Goal: Task Accomplishment & Management: Use online tool/utility

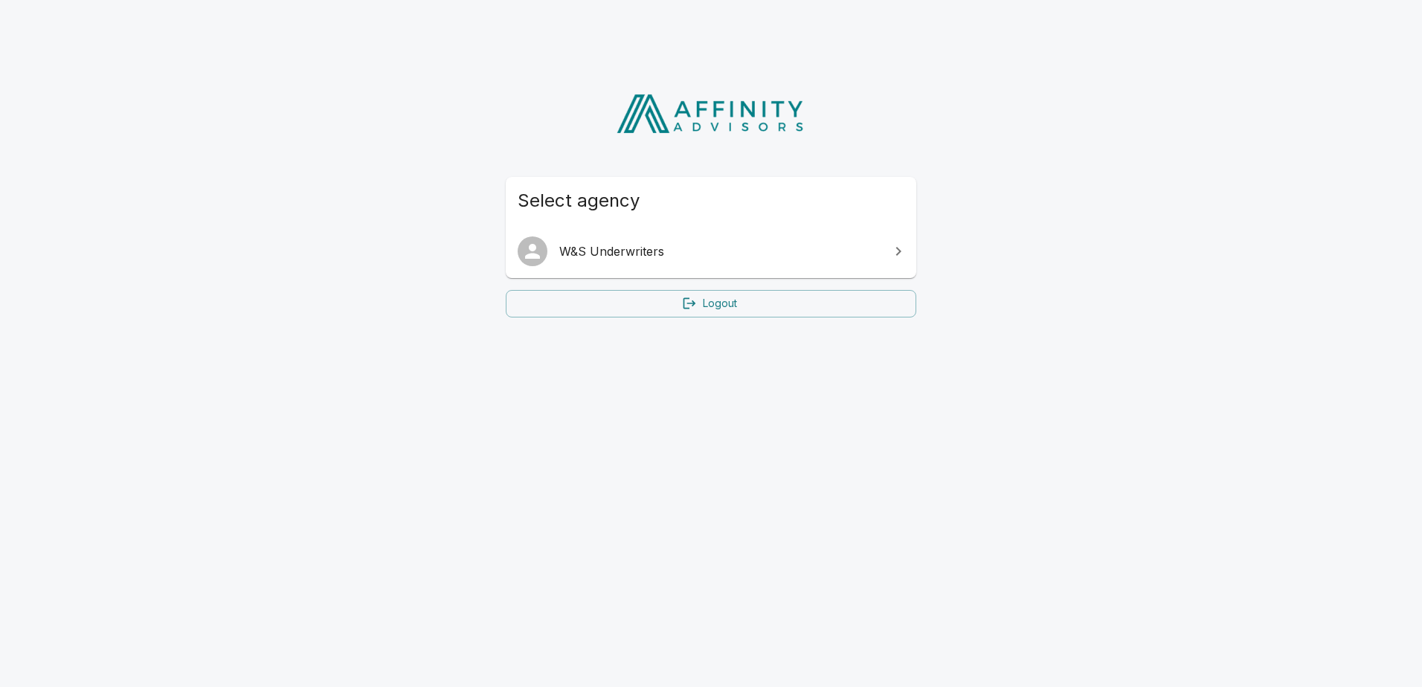
click at [666, 242] on span "W&S Underwriters" at bounding box center [719, 251] width 321 height 18
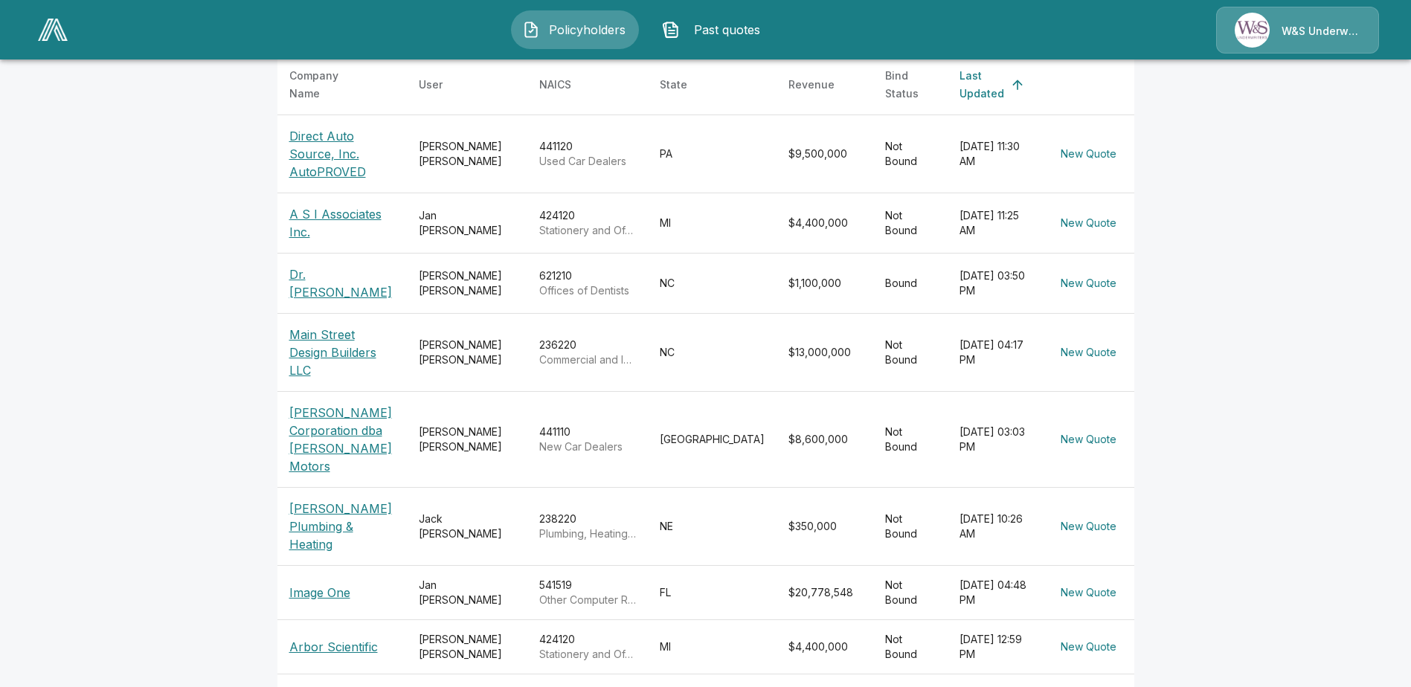
scroll to position [149, 0]
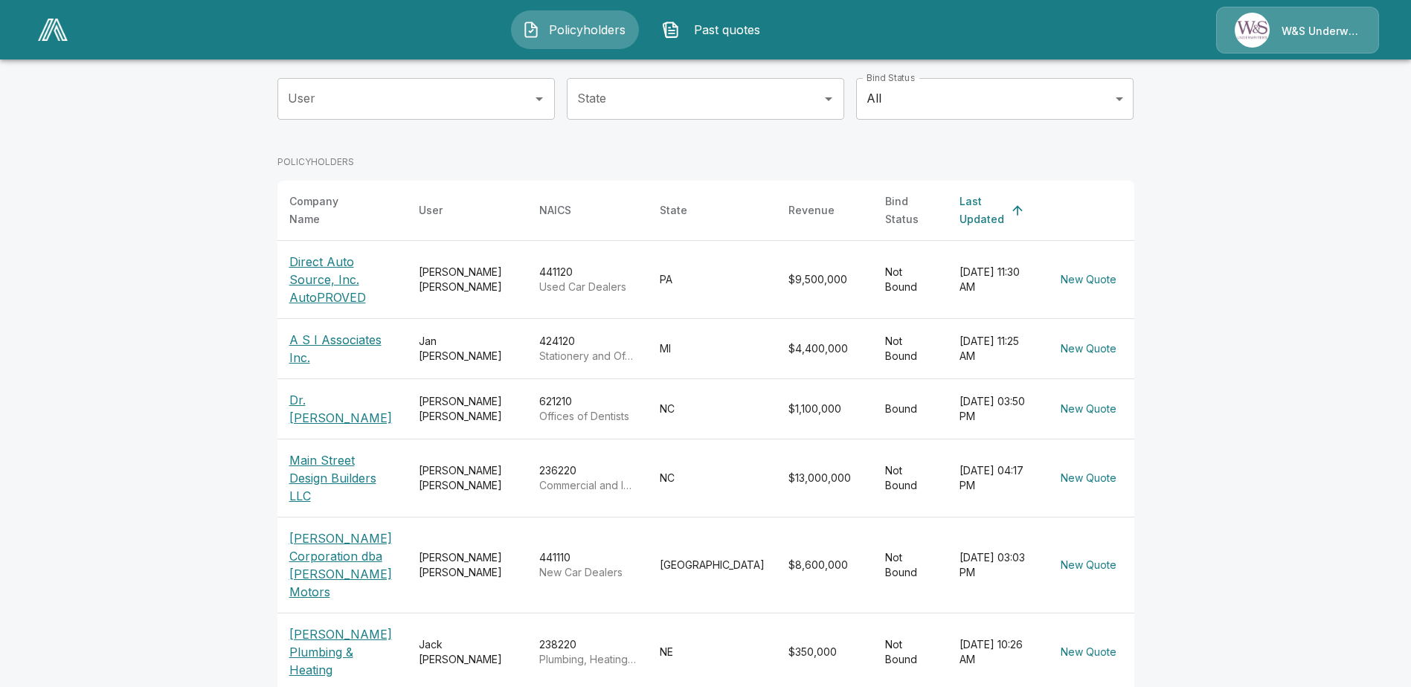
click at [363, 109] on input "User" at bounding box center [405, 99] width 242 height 28
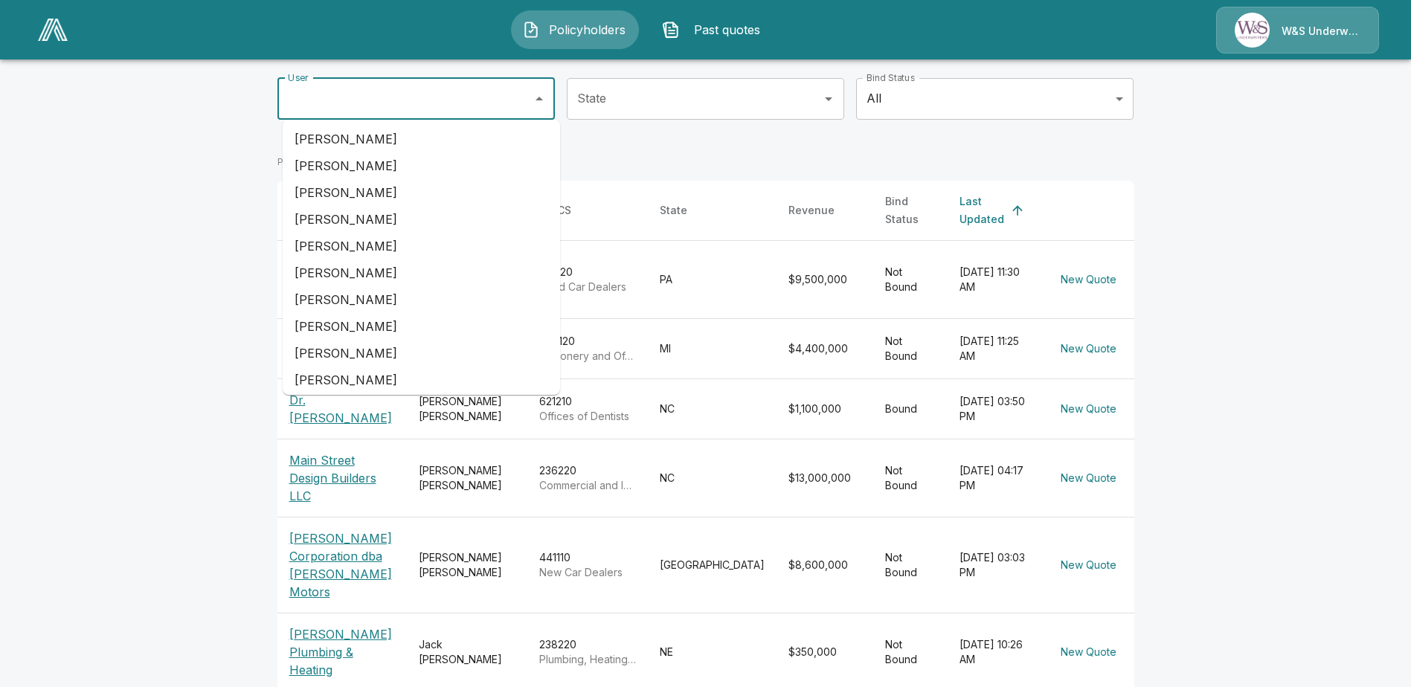
click at [640, 103] on input "State" at bounding box center [694, 99] width 242 height 28
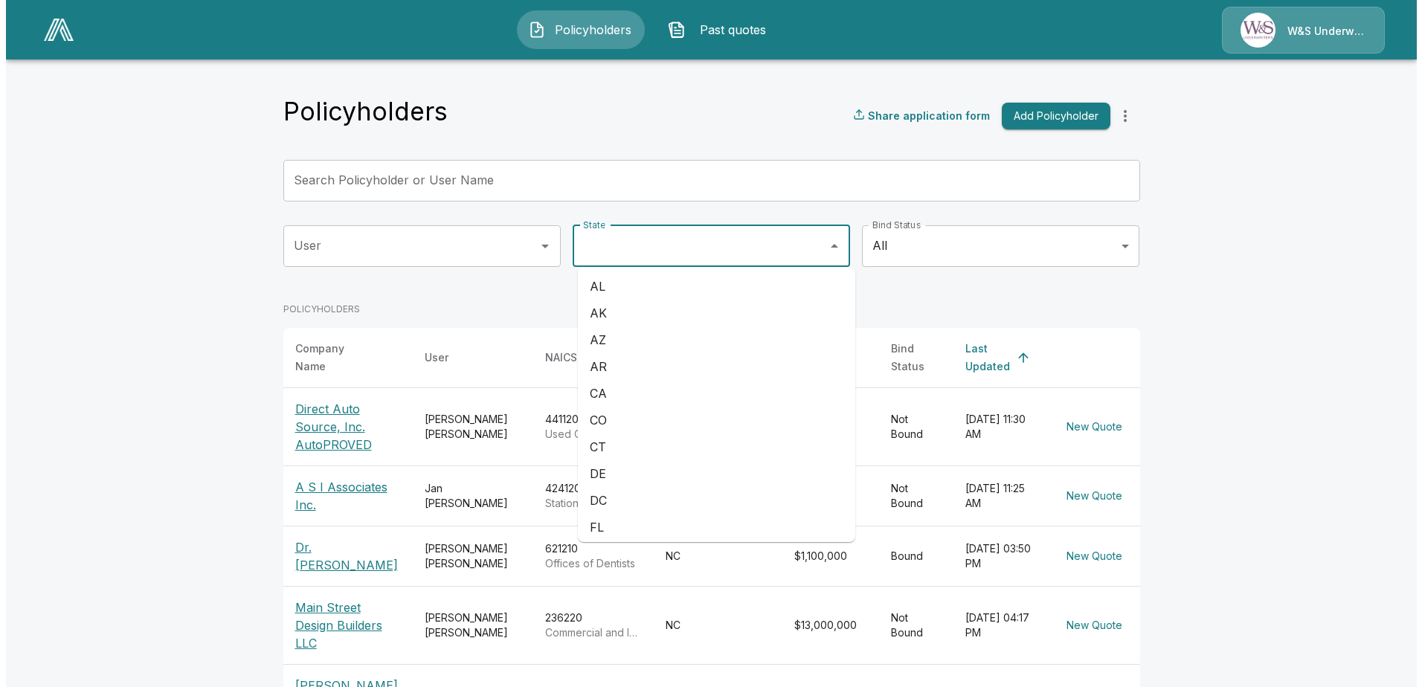
scroll to position [0, 0]
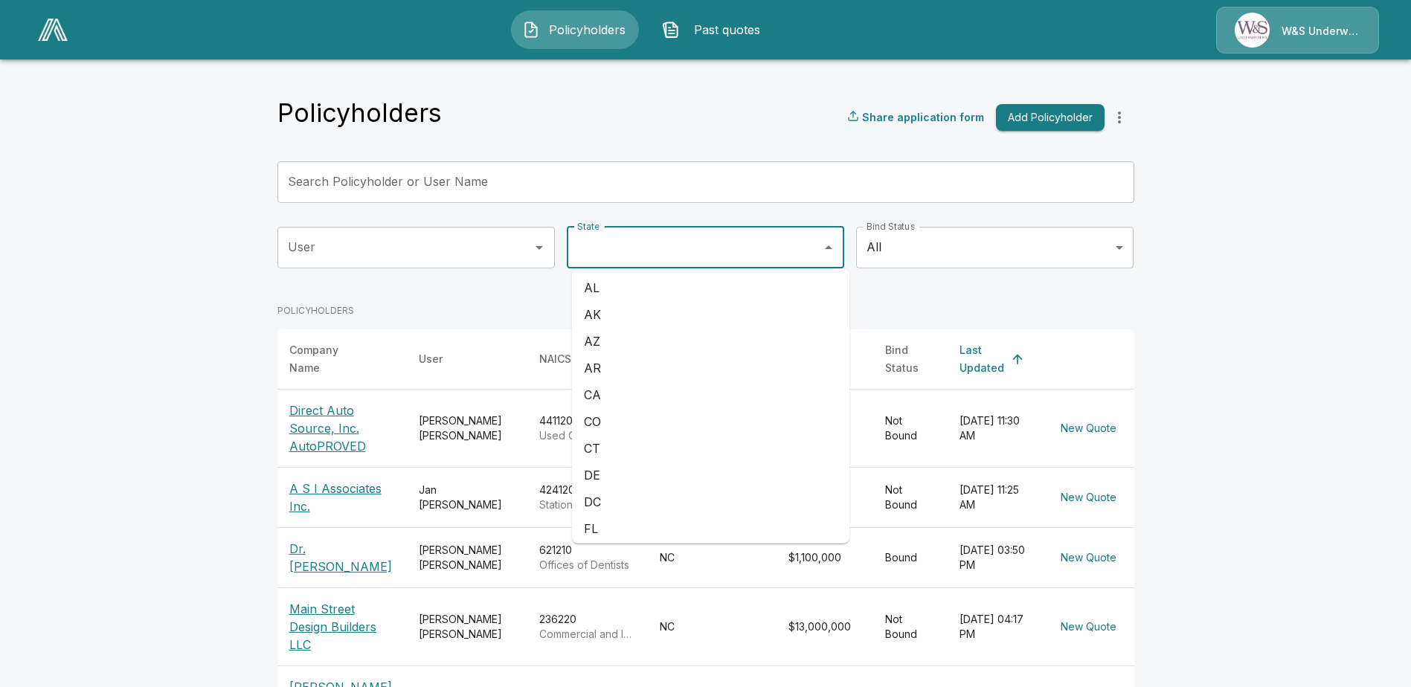
click at [443, 176] on div "Search Policyholder or User Name Search Policyholder or User Name" at bounding box center [705, 182] width 857 height 42
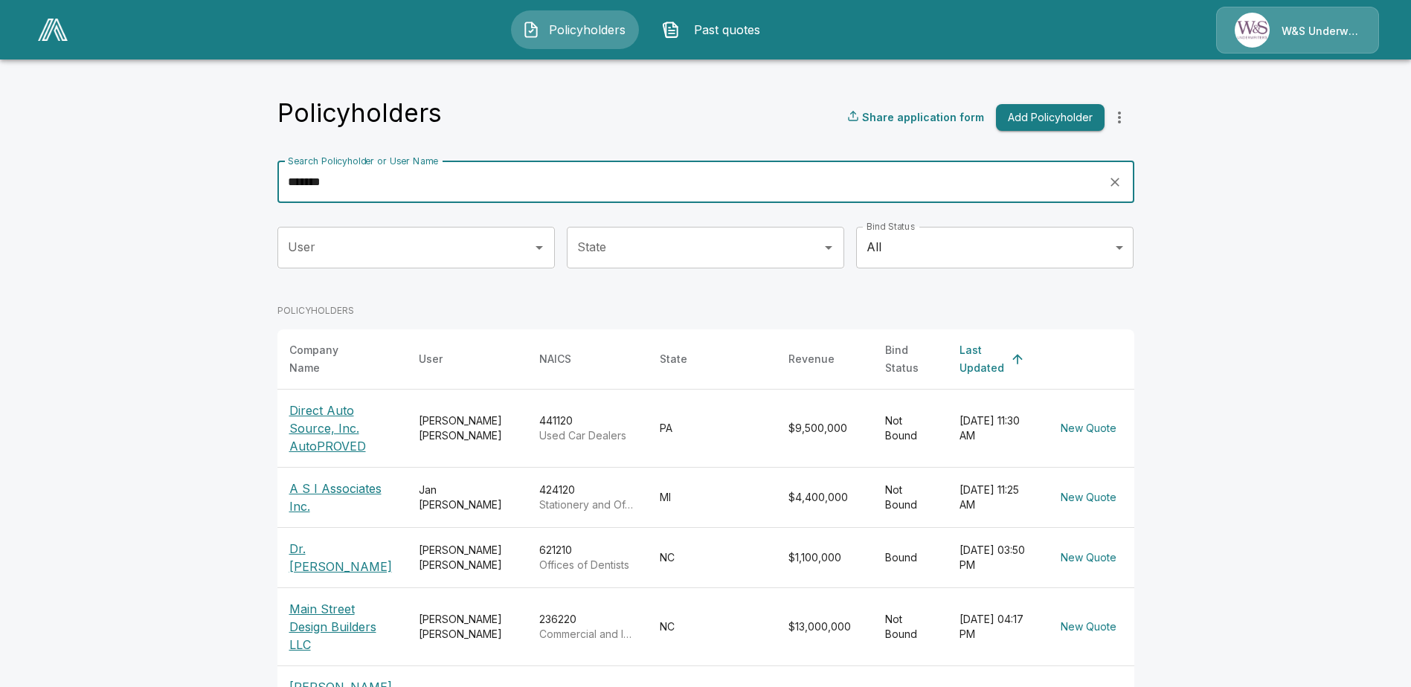
type input "*******"
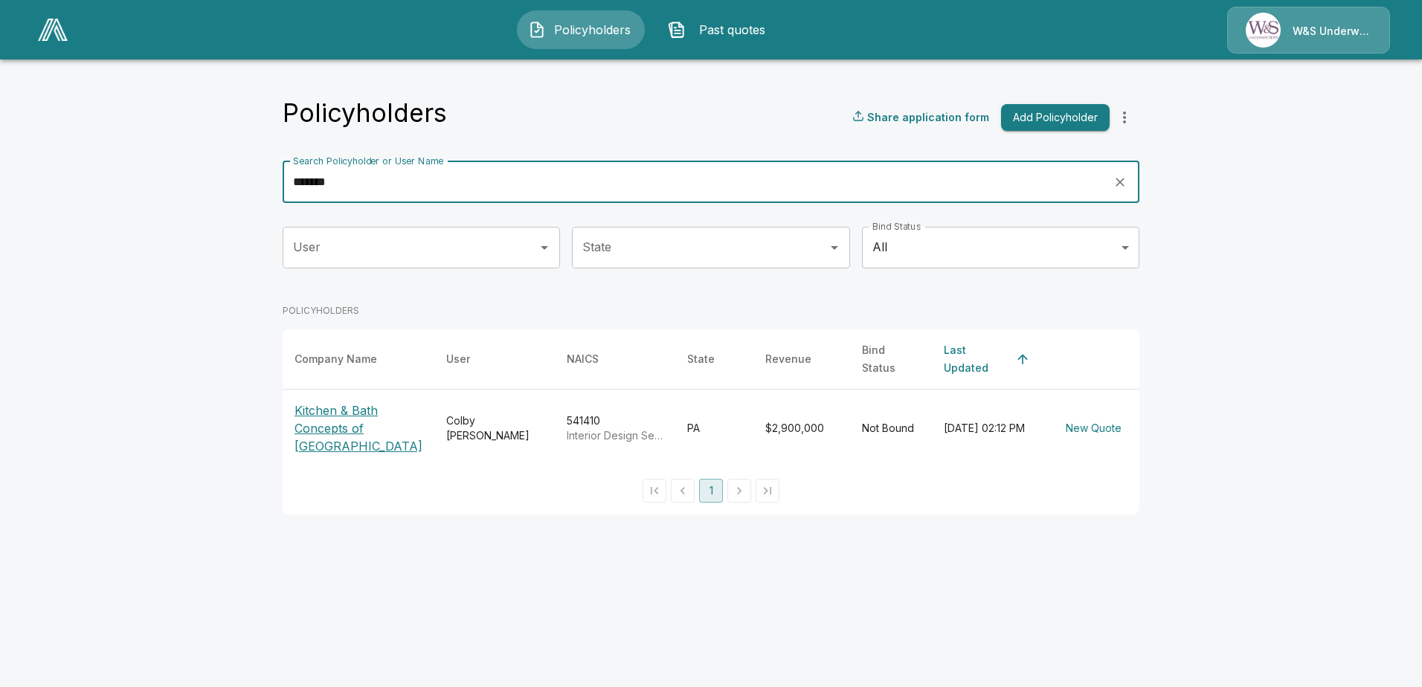
click at [338, 421] on p "Kitchen & Bath Concepts of [GEOGRAPHIC_DATA]" at bounding box center [359, 429] width 128 height 54
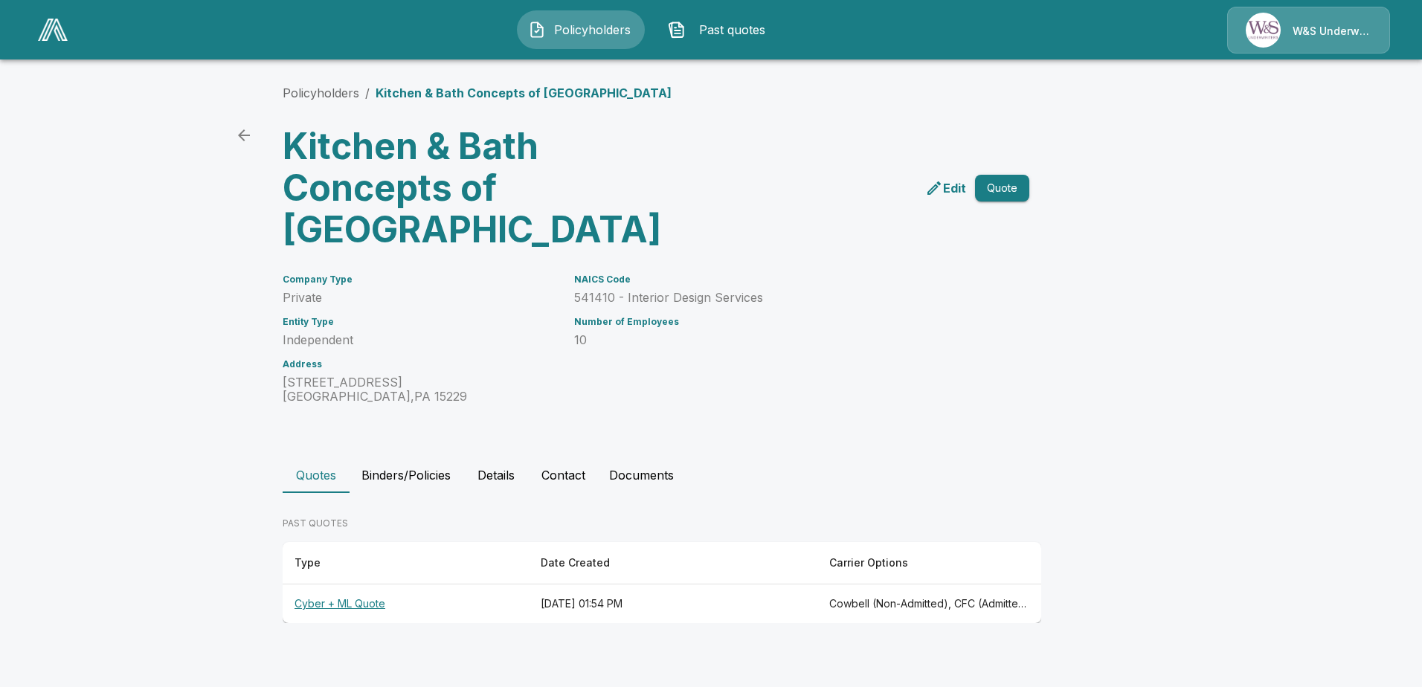
click at [332, 605] on th "Cyber + ML Quote" at bounding box center [406, 604] width 246 height 39
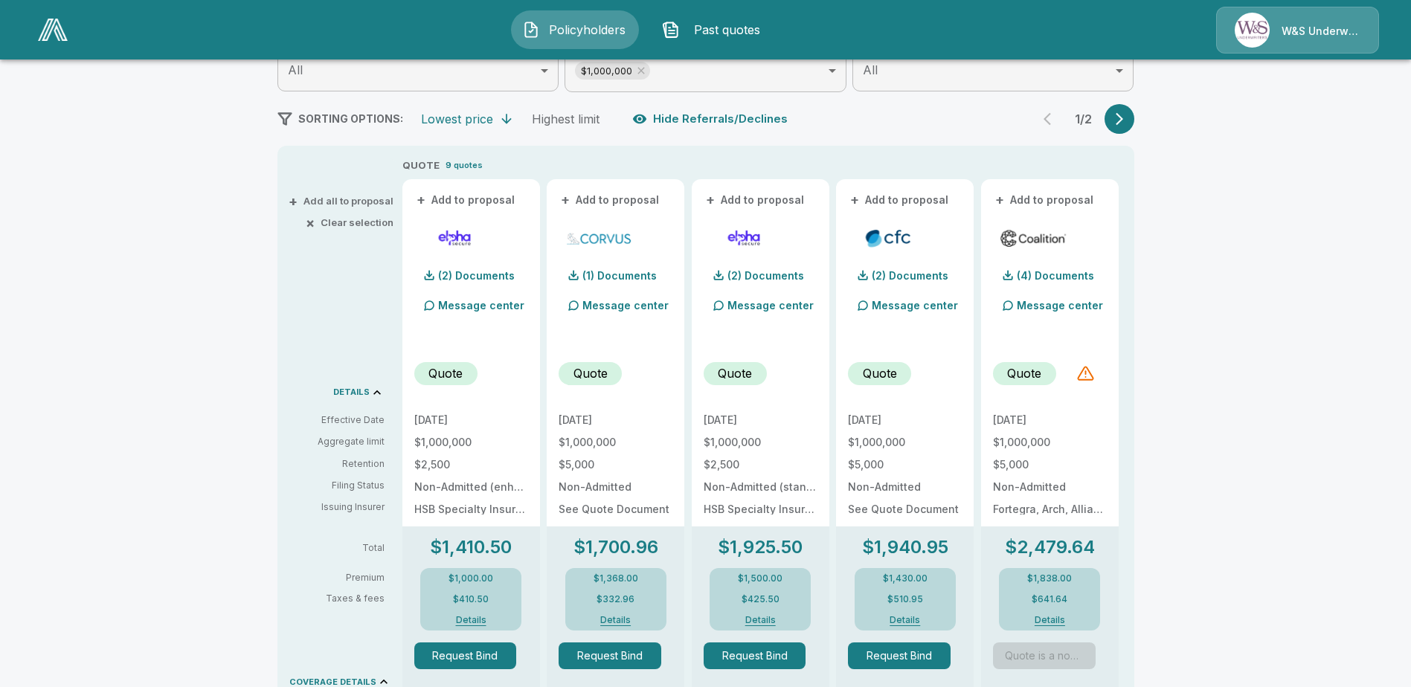
scroll to position [223, 0]
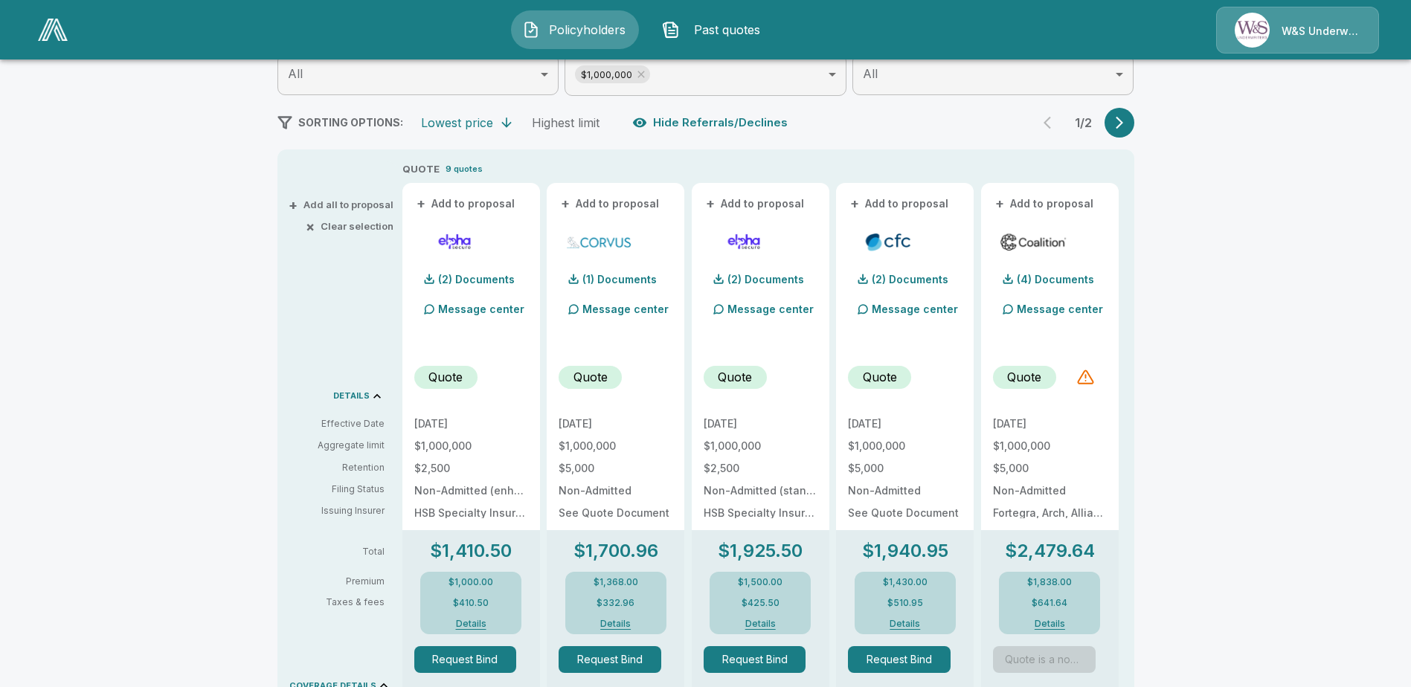
click at [1134, 124] on button "button" at bounding box center [1120, 123] width 30 height 30
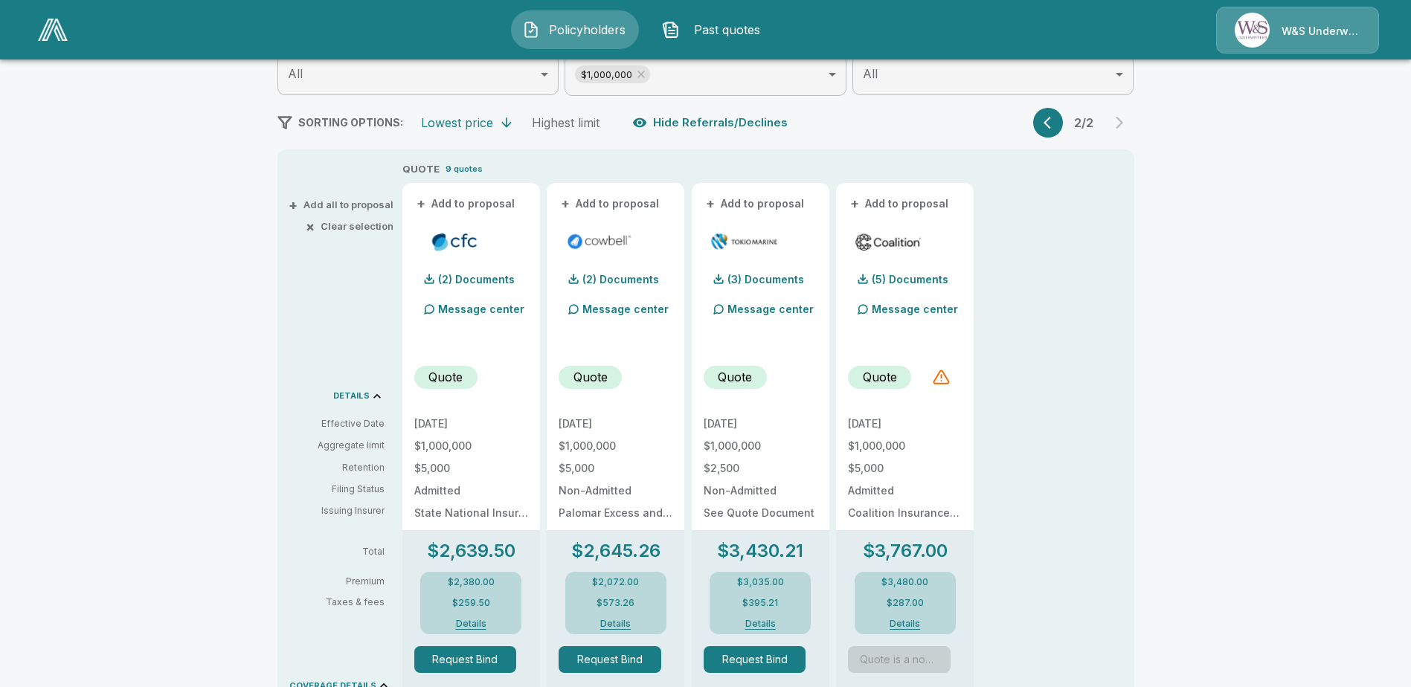
click at [1044, 121] on button "button" at bounding box center [1048, 123] width 30 height 30
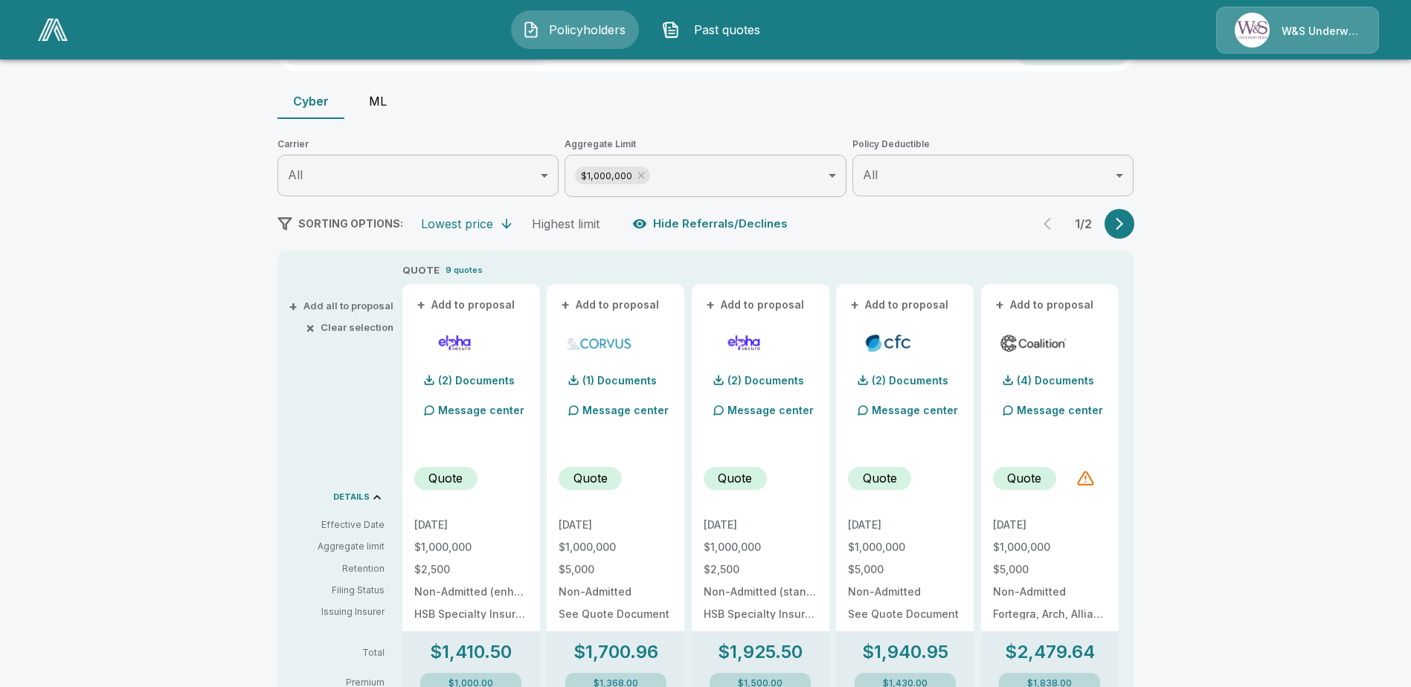
scroll to position [149, 0]
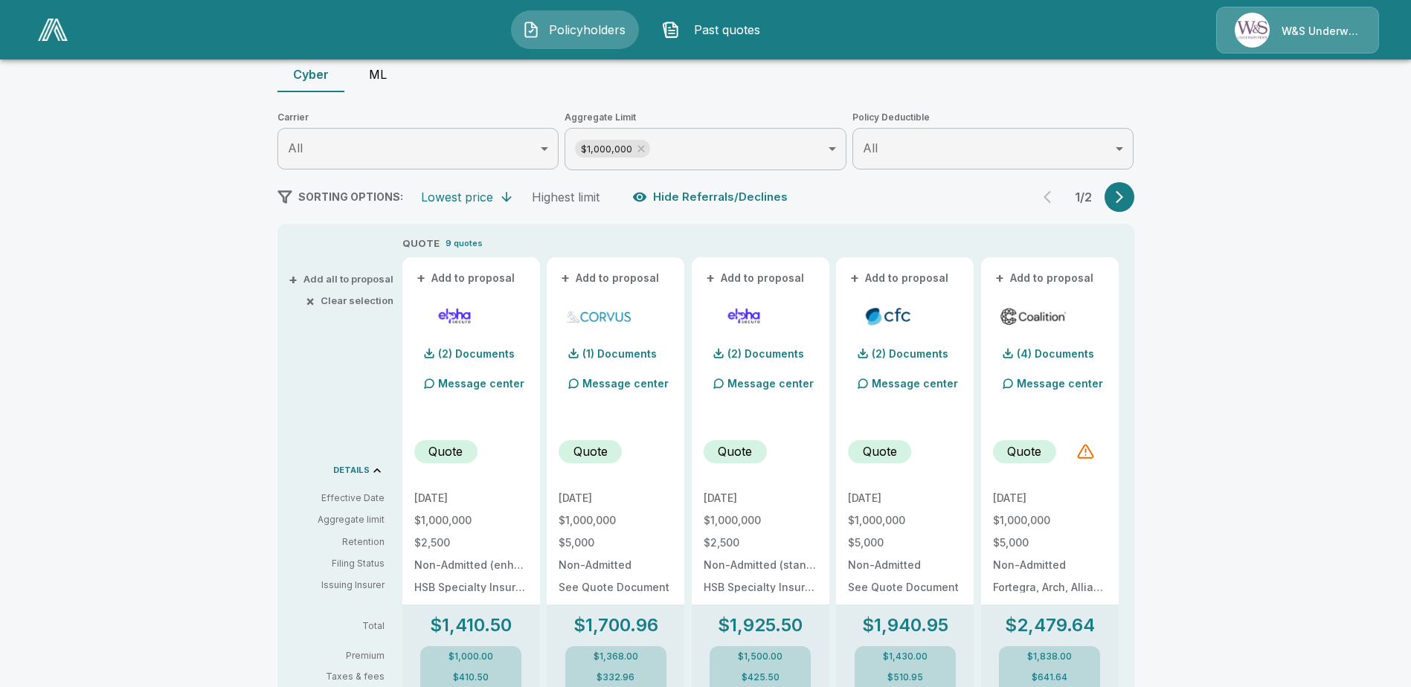
click at [1115, 198] on button "button" at bounding box center [1120, 197] width 30 height 30
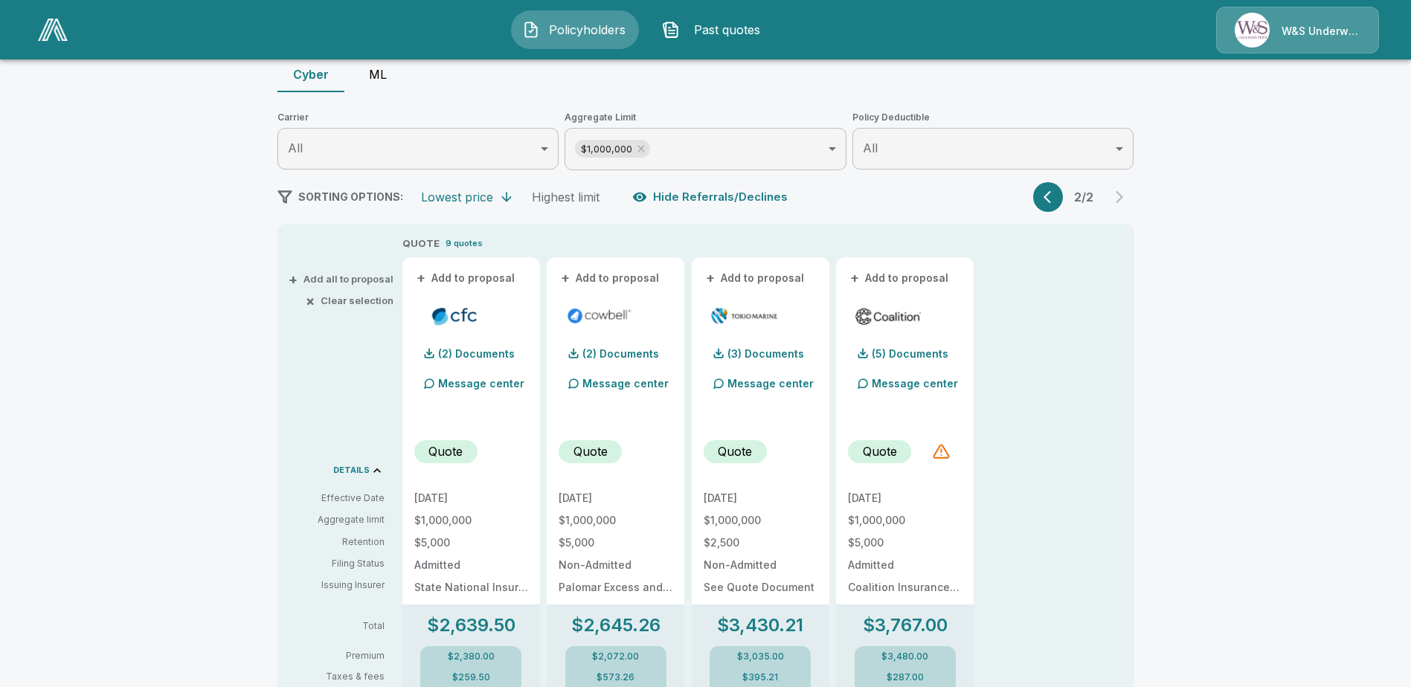
click at [1057, 191] on icon "button" at bounding box center [1051, 197] width 15 height 15
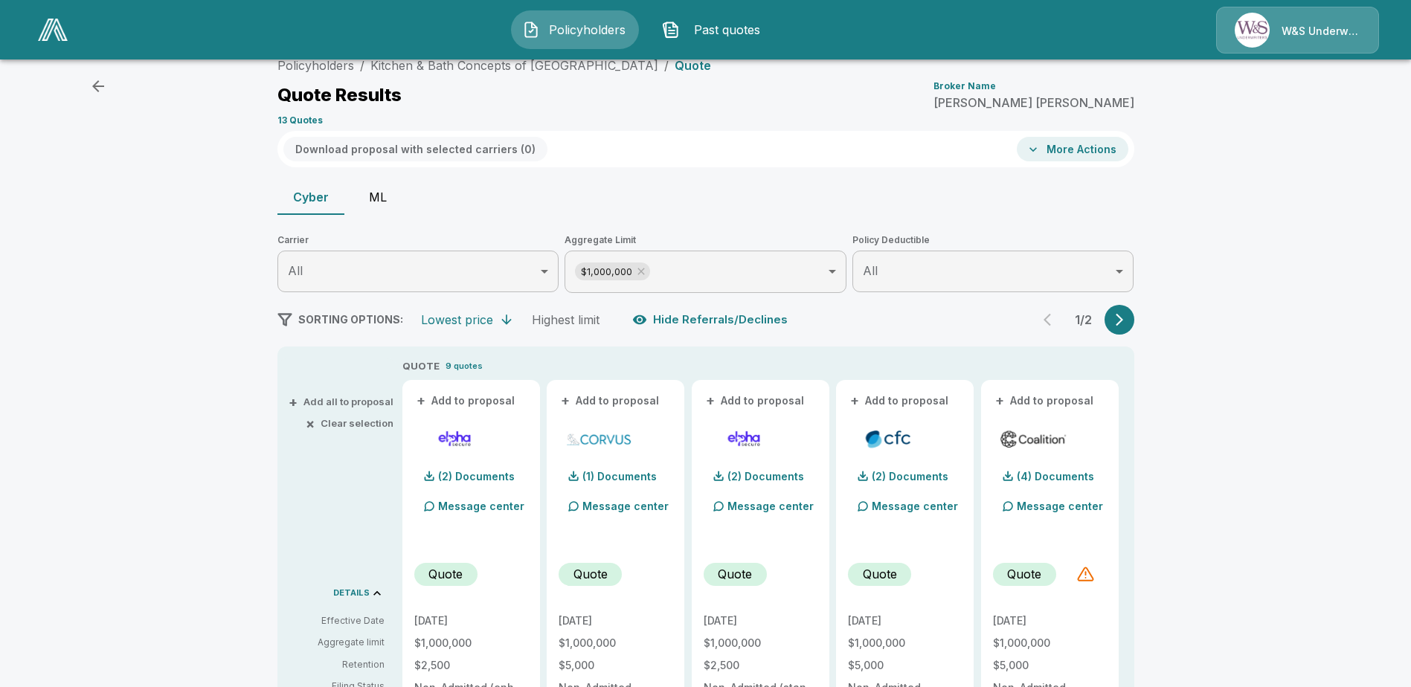
scroll to position [0, 0]
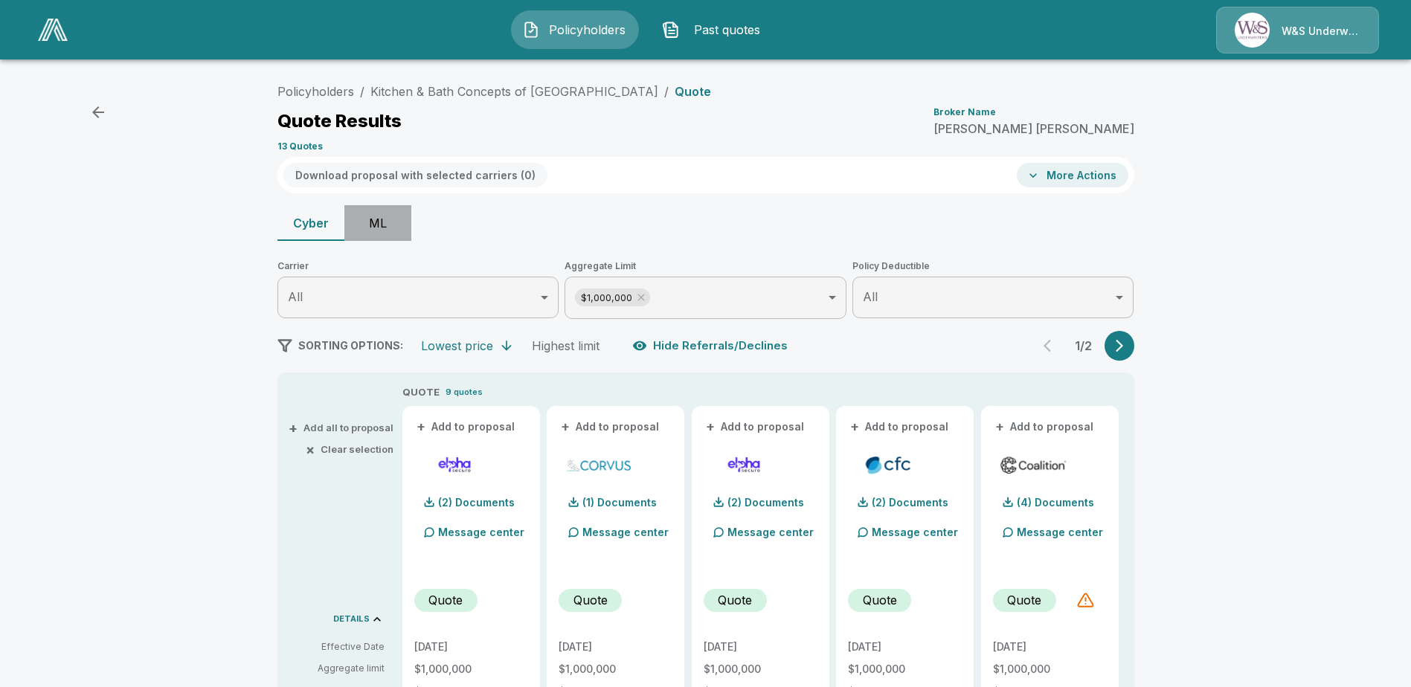
click at [388, 225] on button "ML" at bounding box center [377, 223] width 67 height 36
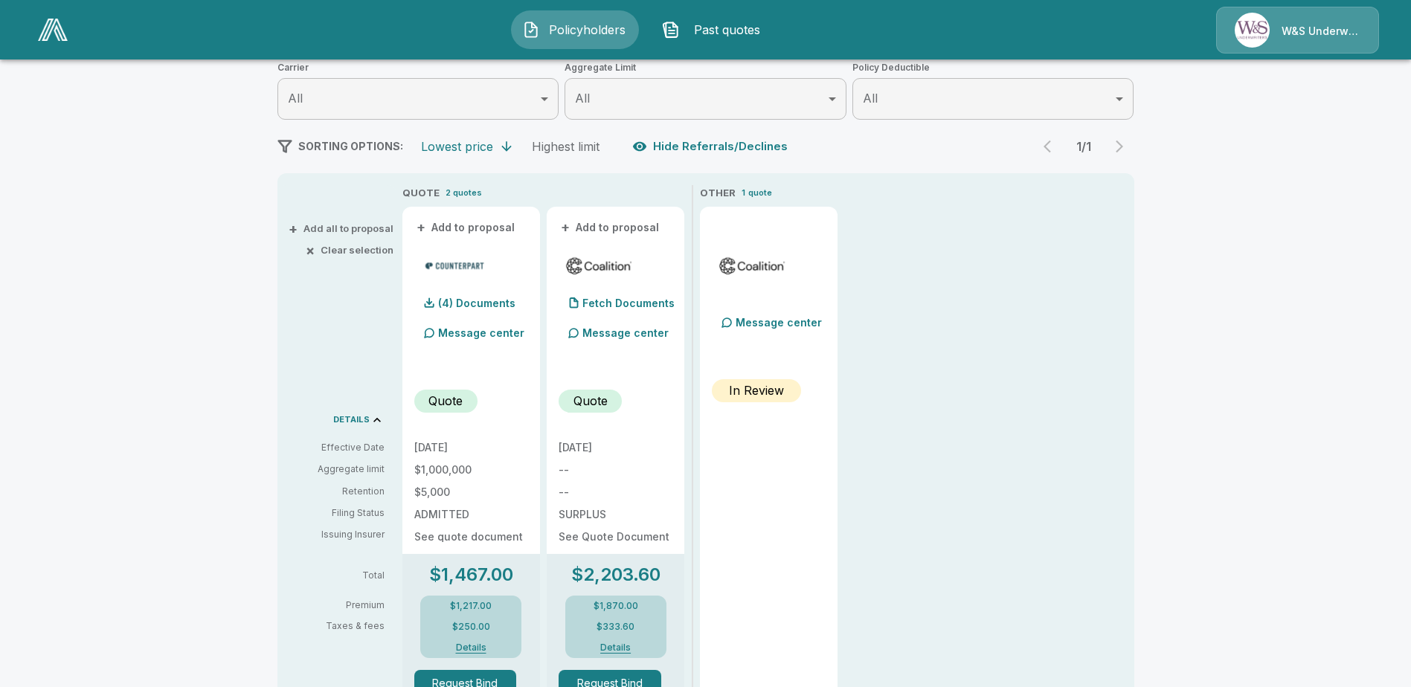
scroll to position [223, 0]
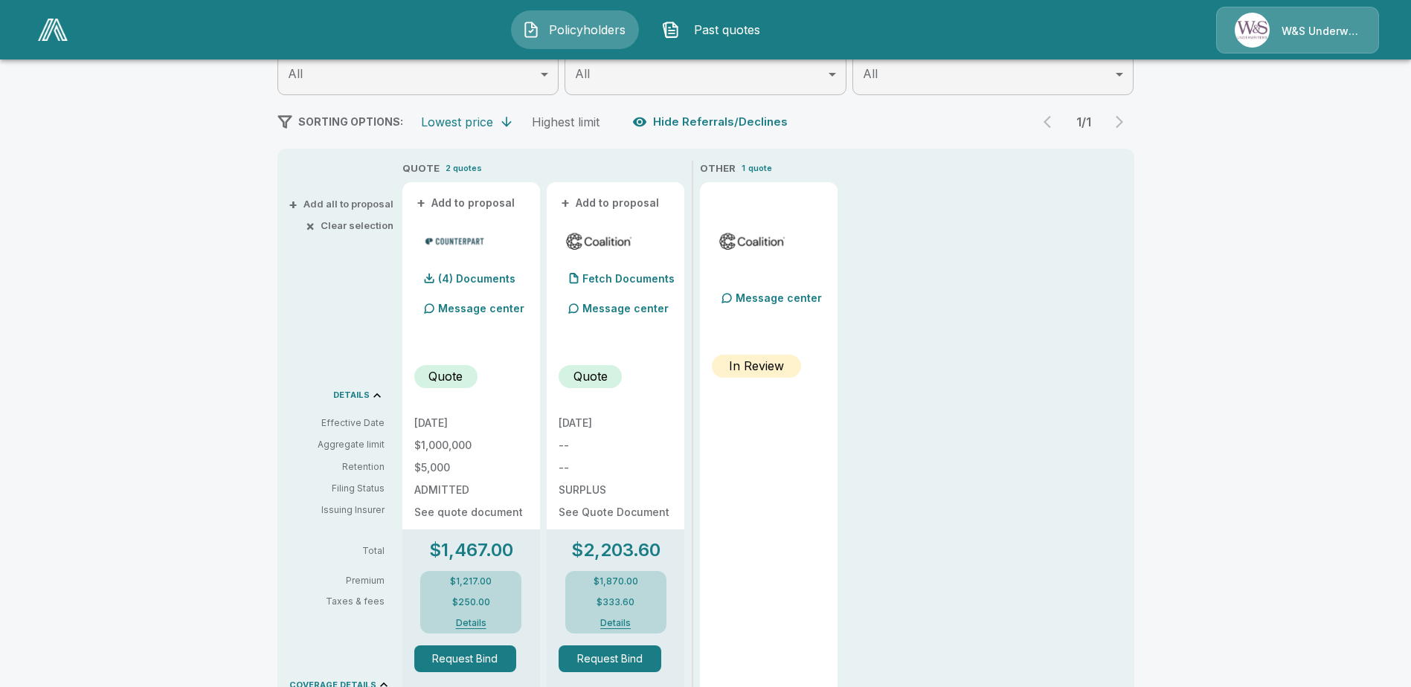
click at [484, 624] on button "Details" at bounding box center [471, 623] width 60 height 9
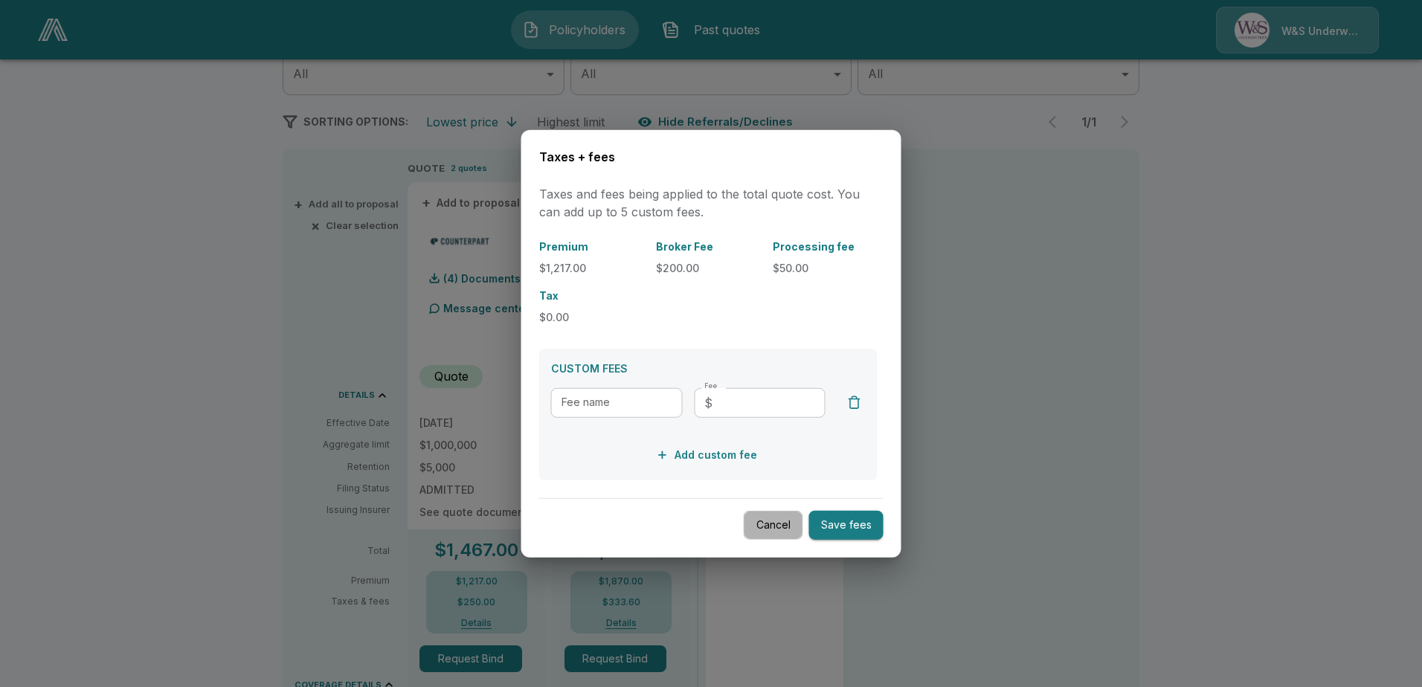
click at [775, 530] on button "Cancel" at bounding box center [774, 525] width 60 height 29
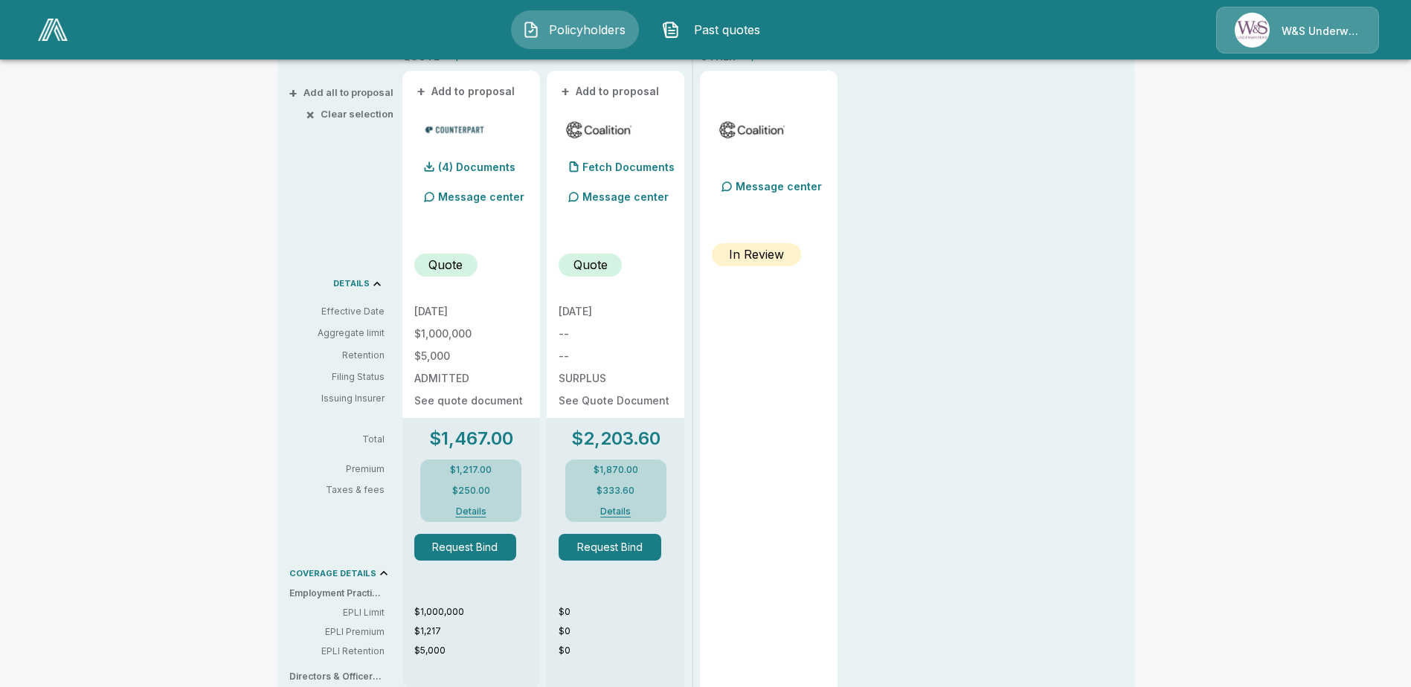
scroll to position [372, 0]
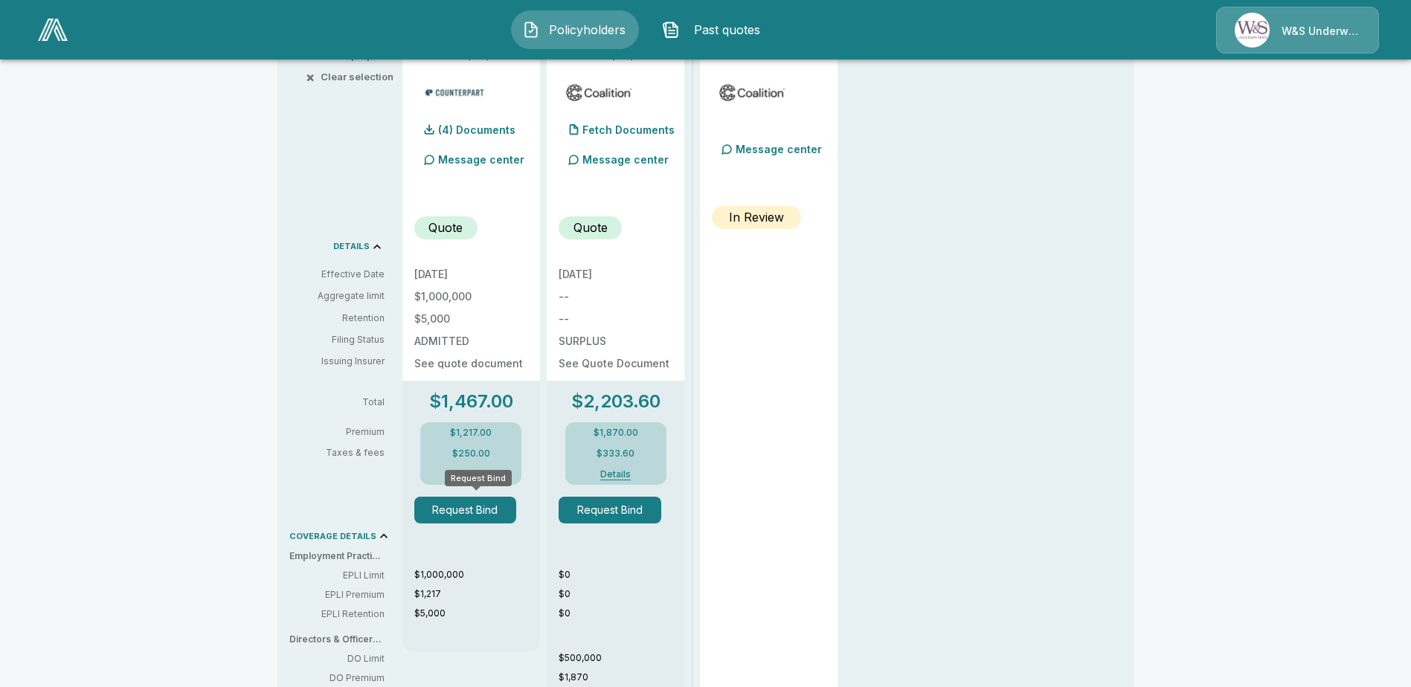
click at [488, 513] on button "Request Bind" at bounding box center [465, 510] width 103 height 27
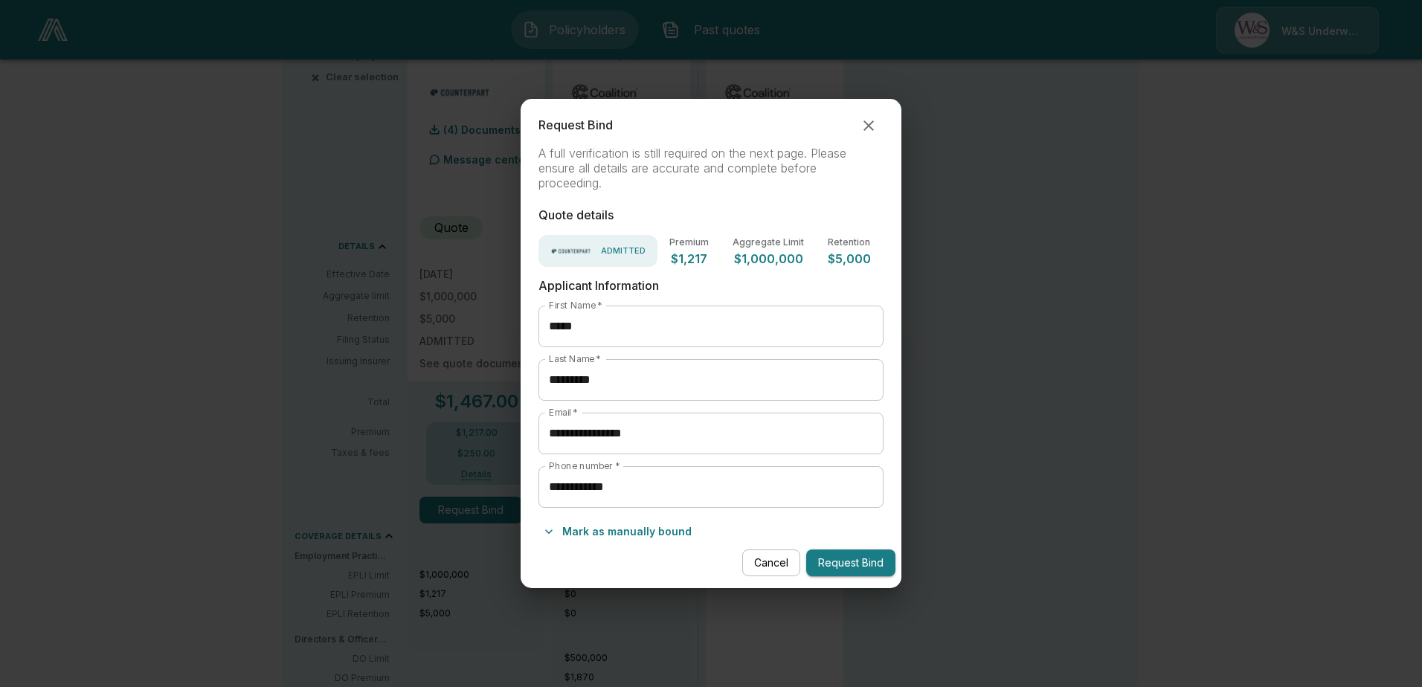
click at [852, 559] on button "Request Bind" at bounding box center [850, 564] width 89 height 28
click at [861, 562] on button "Request Bind" at bounding box center [850, 564] width 89 height 28
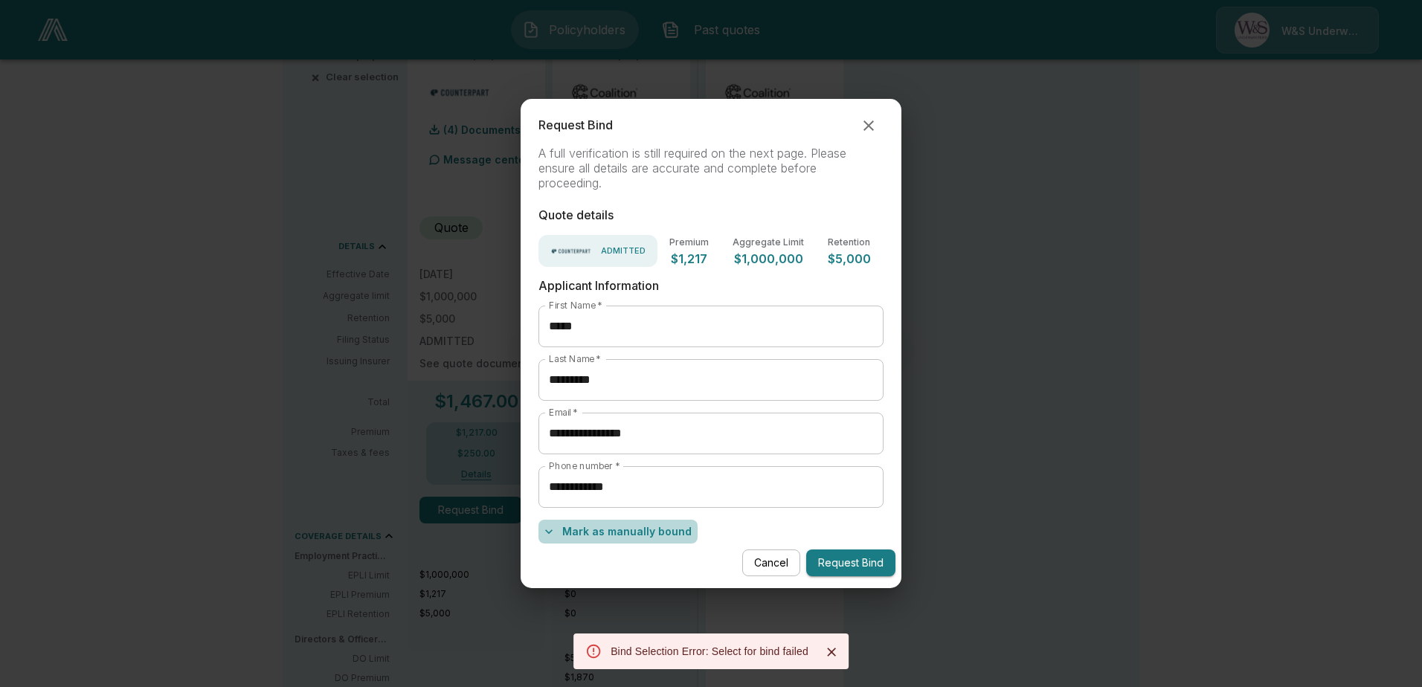
click at [625, 536] on button "Mark as manually bound" at bounding box center [618, 532] width 159 height 24
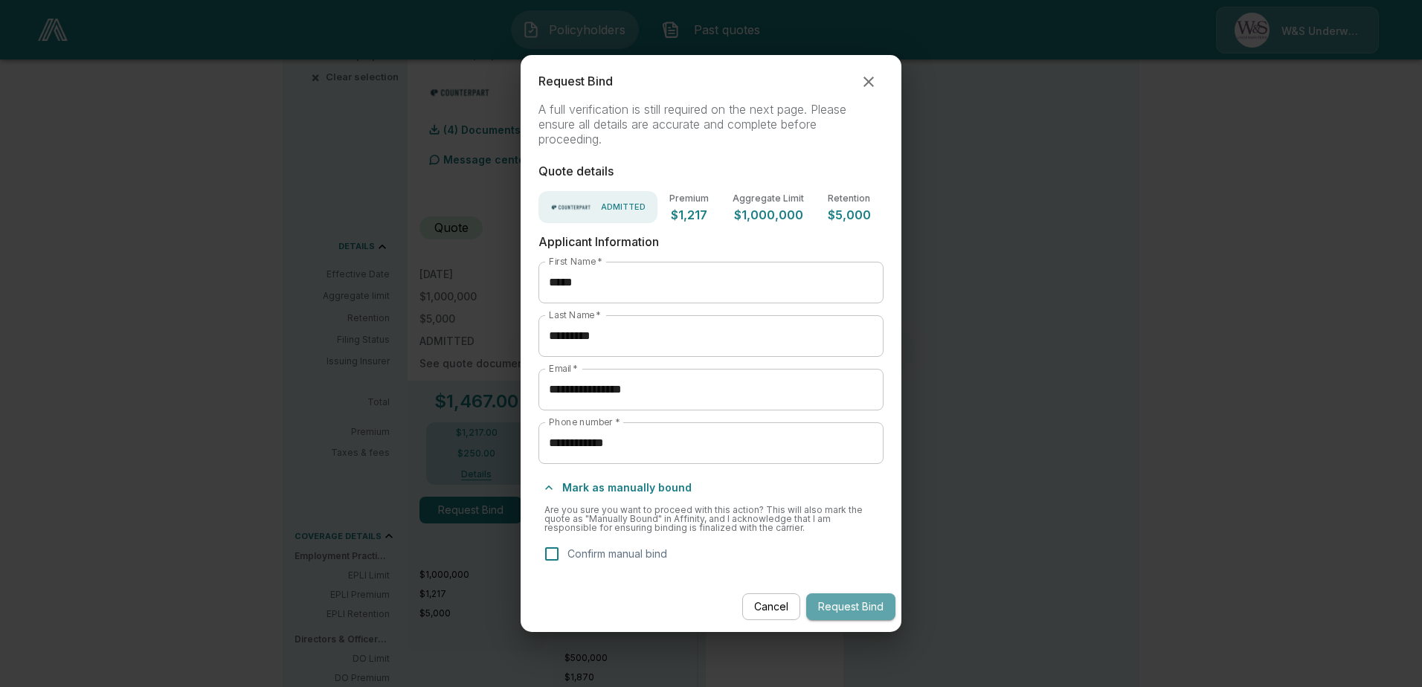
click at [834, 608] on button "Request Bind" at bounding box center [850, 608] width 89 height 28
click at [555, 491] on icon "button" at bounding box center [548, 487] width 15 height 15
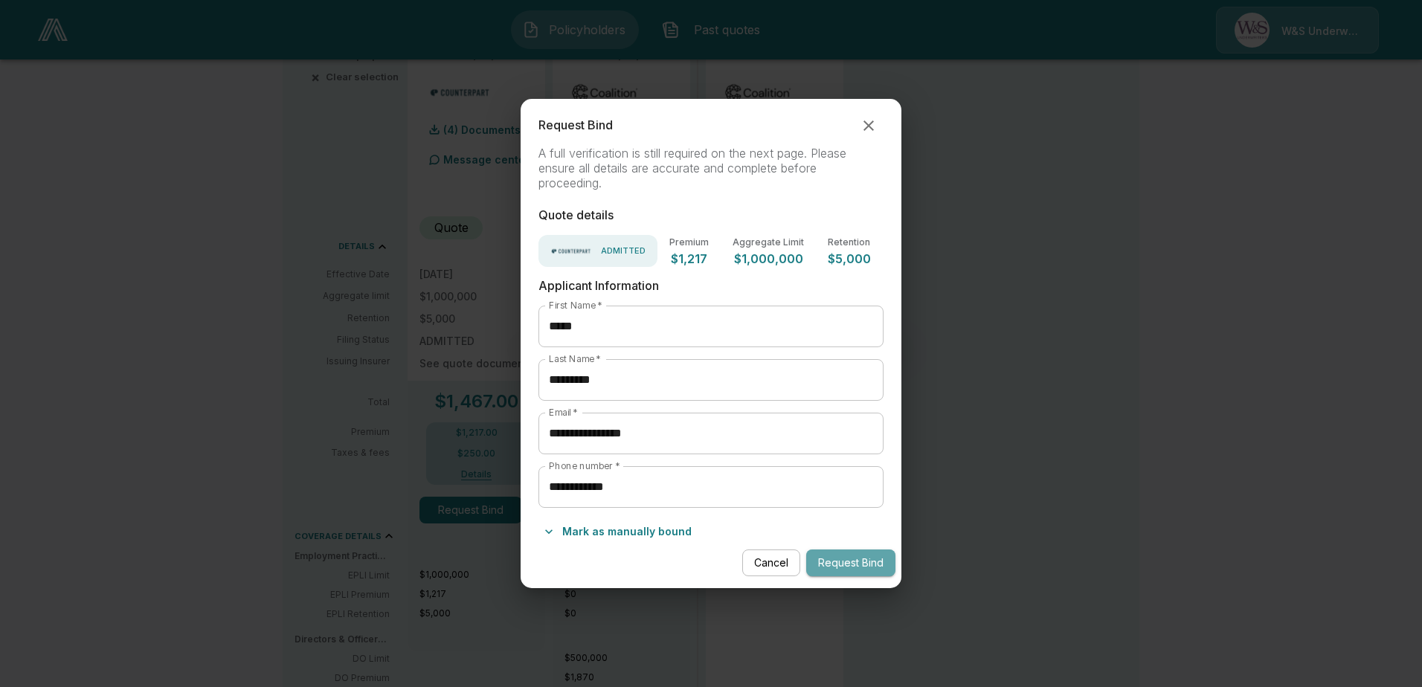
click at [833, 565] on button "Request Bind" at bounding box center [850, 564] width 89 height 28
click at [569, 541] on button "Mark as manually bound" at bounding box center [618, 532] width 159 height 24
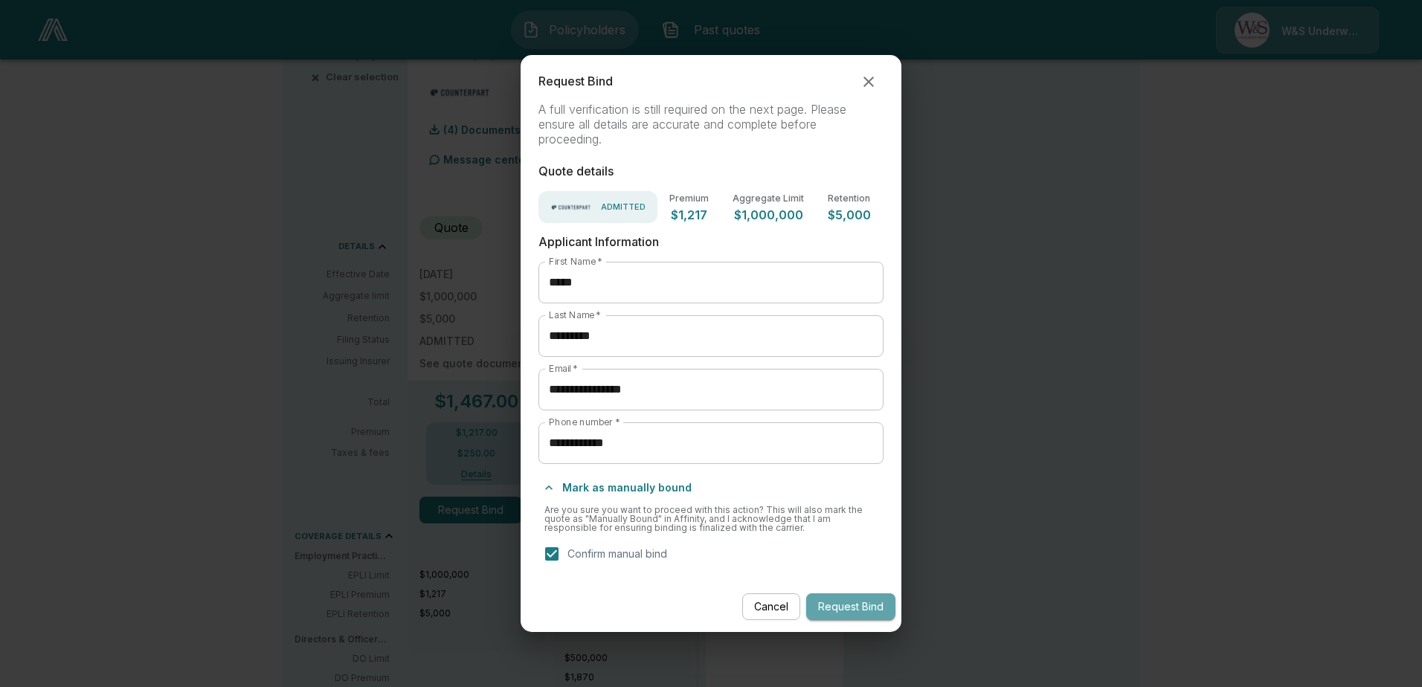
click at [844, 607] on button "Request Bind" at bounding box center [850, 608] width 89 height 28
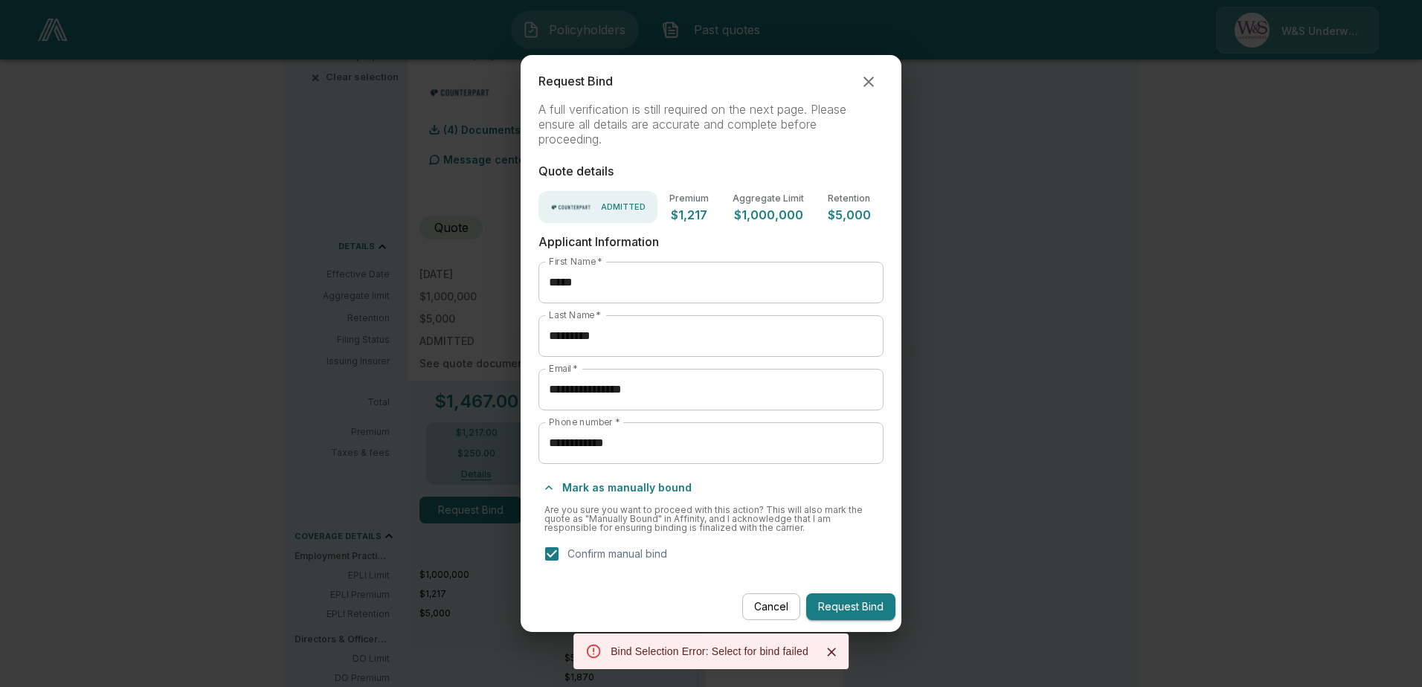
click at [844, 607] on button "Request Bind" at bounding box center [850, 608] width 89 height 28
click at [869, 76] on icon "button" at bounding box center [869, 82] width 18 height 18
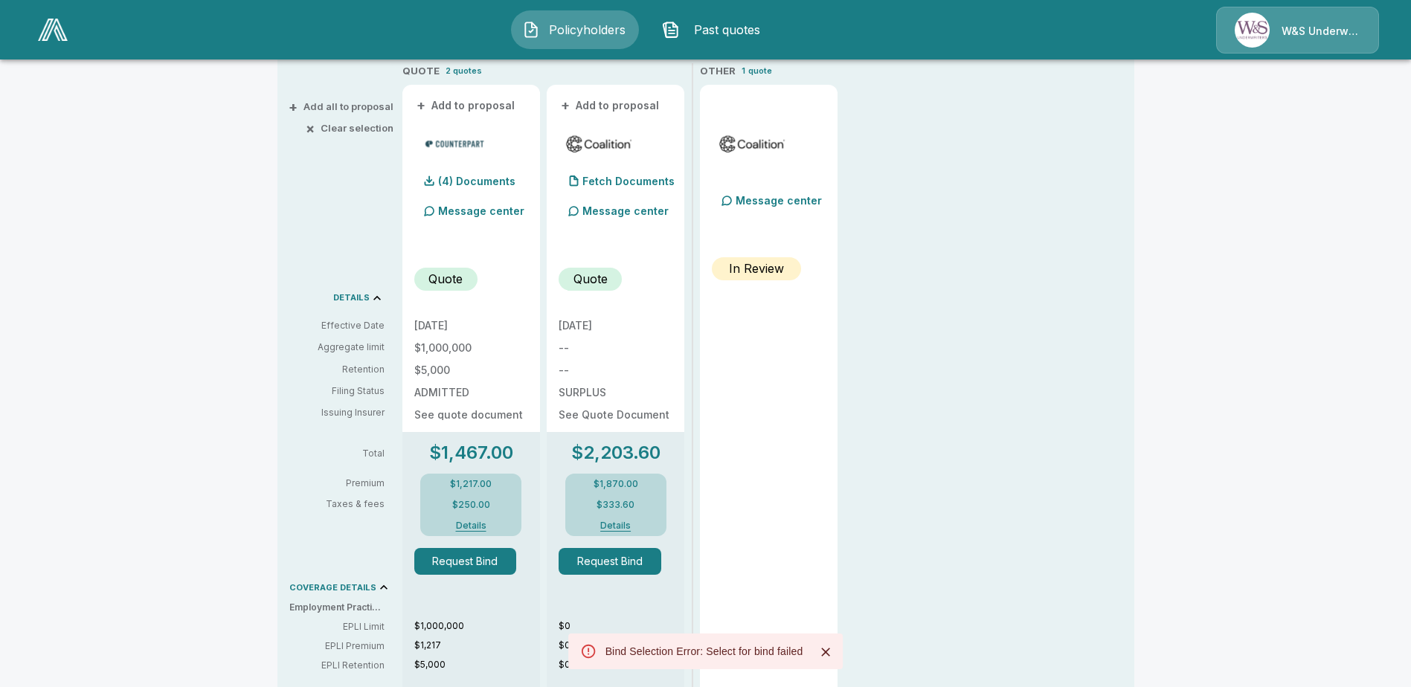
scroll to position [327, 0]
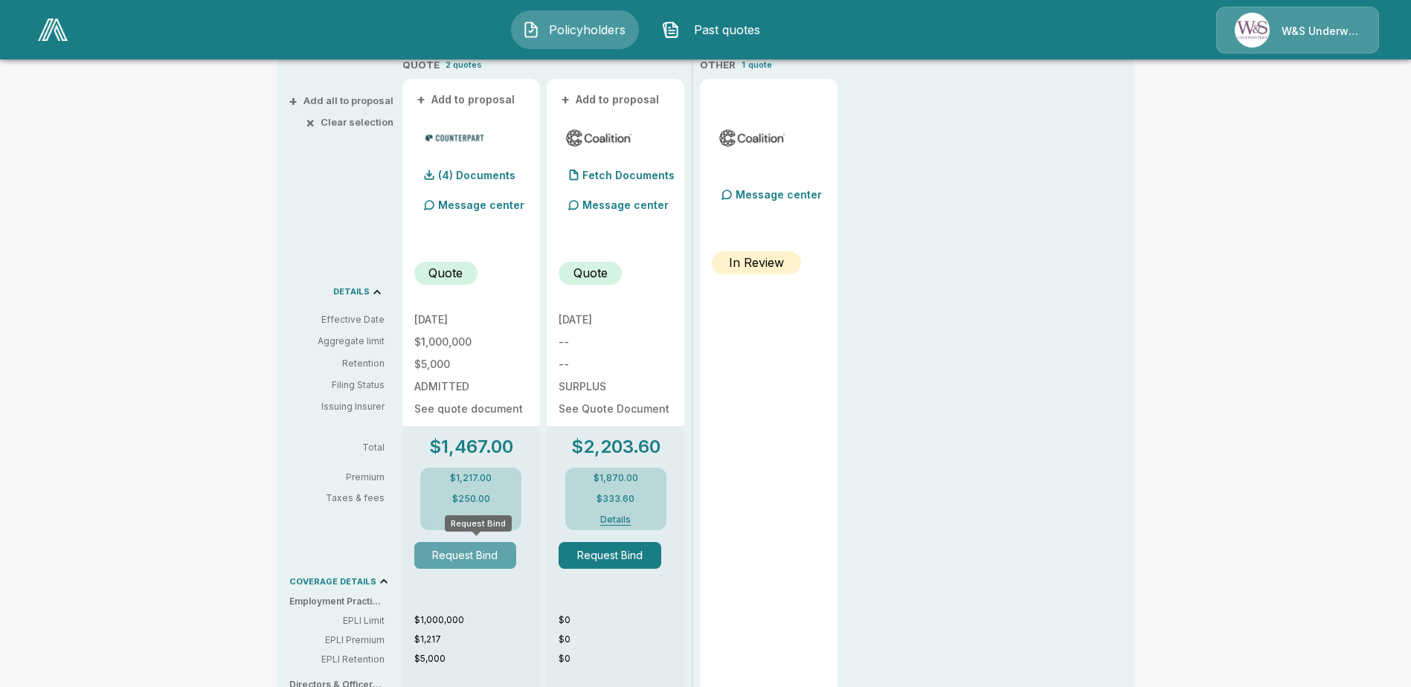
click at [480, 556] on button "Request Bind" at bounding box center [465, 555] width 103 height 27
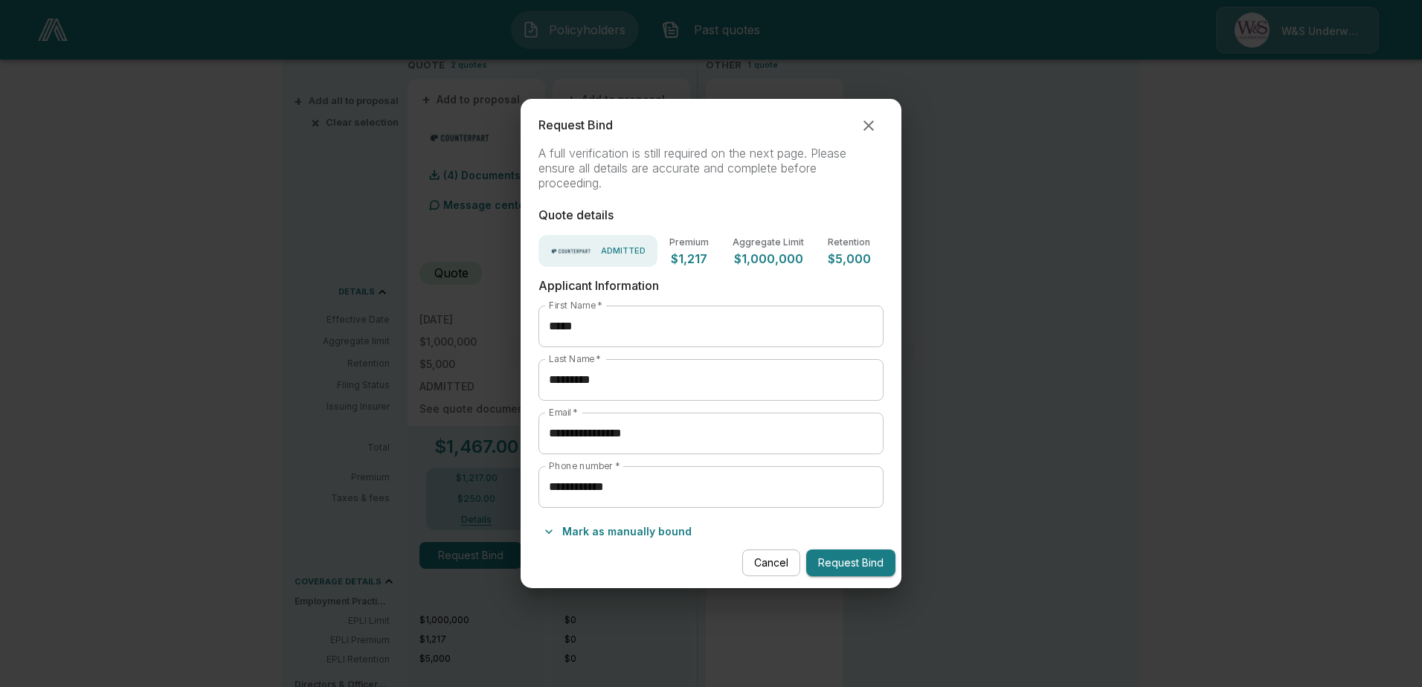
click at [846, 556] on button "Request Bind" at bounding box center [850, 564] width 89 height 28
click at [646, 530] on button "Mark as manually bound" at bounding box center [618, 532] width 159 height 24
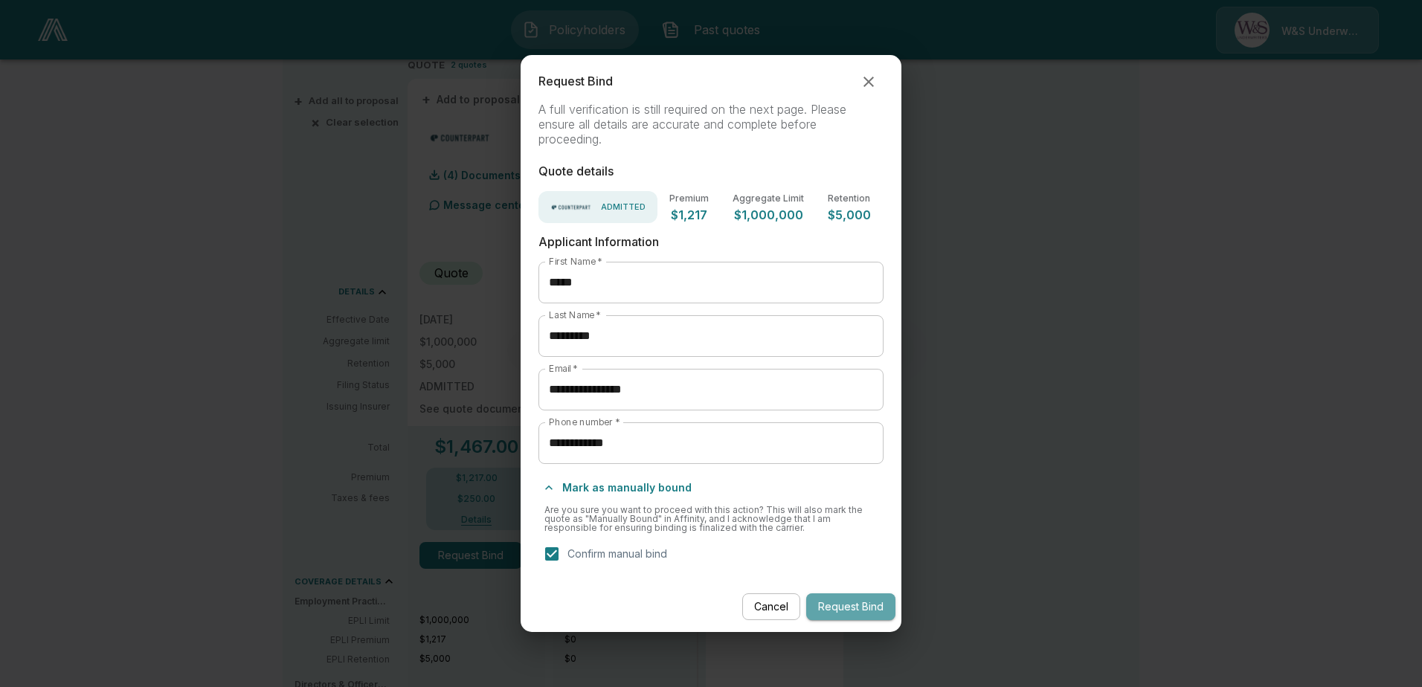
click at [850, 607] on button "Request Bind" at bounding box center [850, 608] width 89 height 28
click at [858, 608] on button "Request Bind" at bounding box center [850, 608] width 89 height 28
click at [840, 608] on button "Request Bind" at bounding box center [850, 608] width 89 height 28
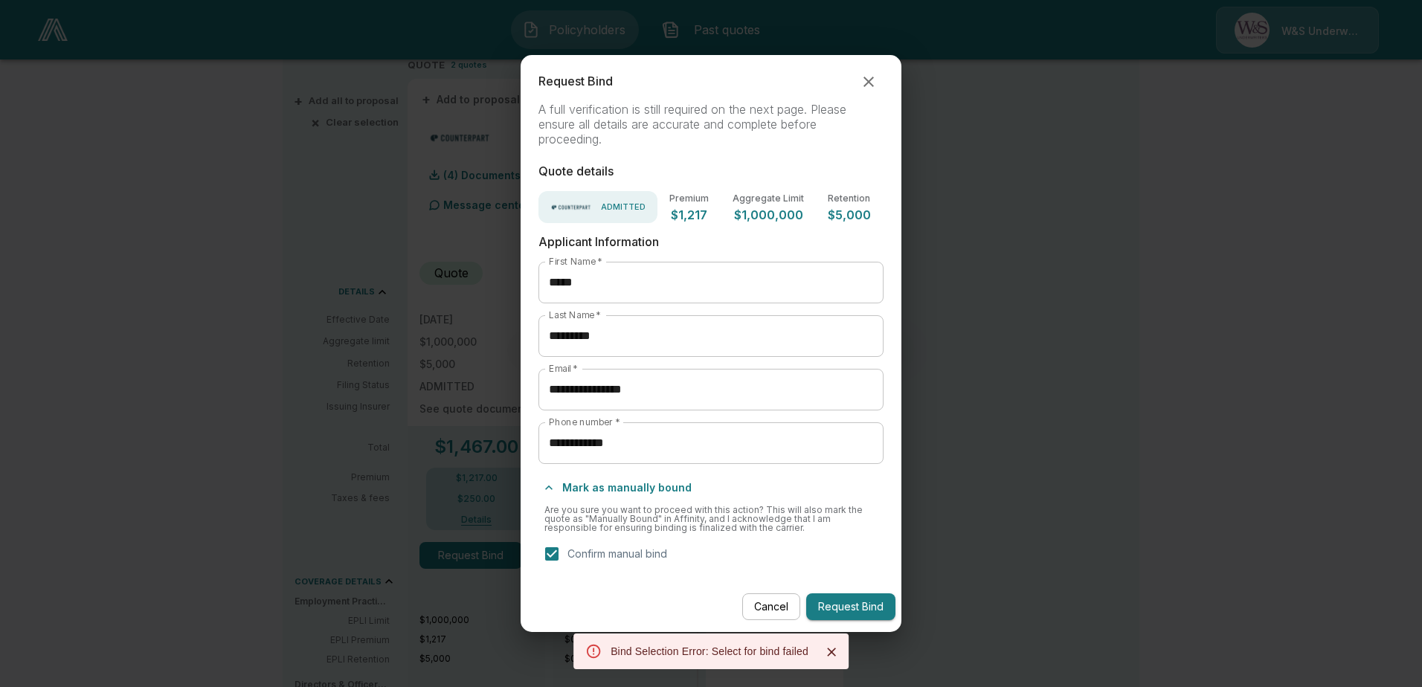
click at [862, 79] on icon "button" at bounding box center [869, 82] width 18 height 18
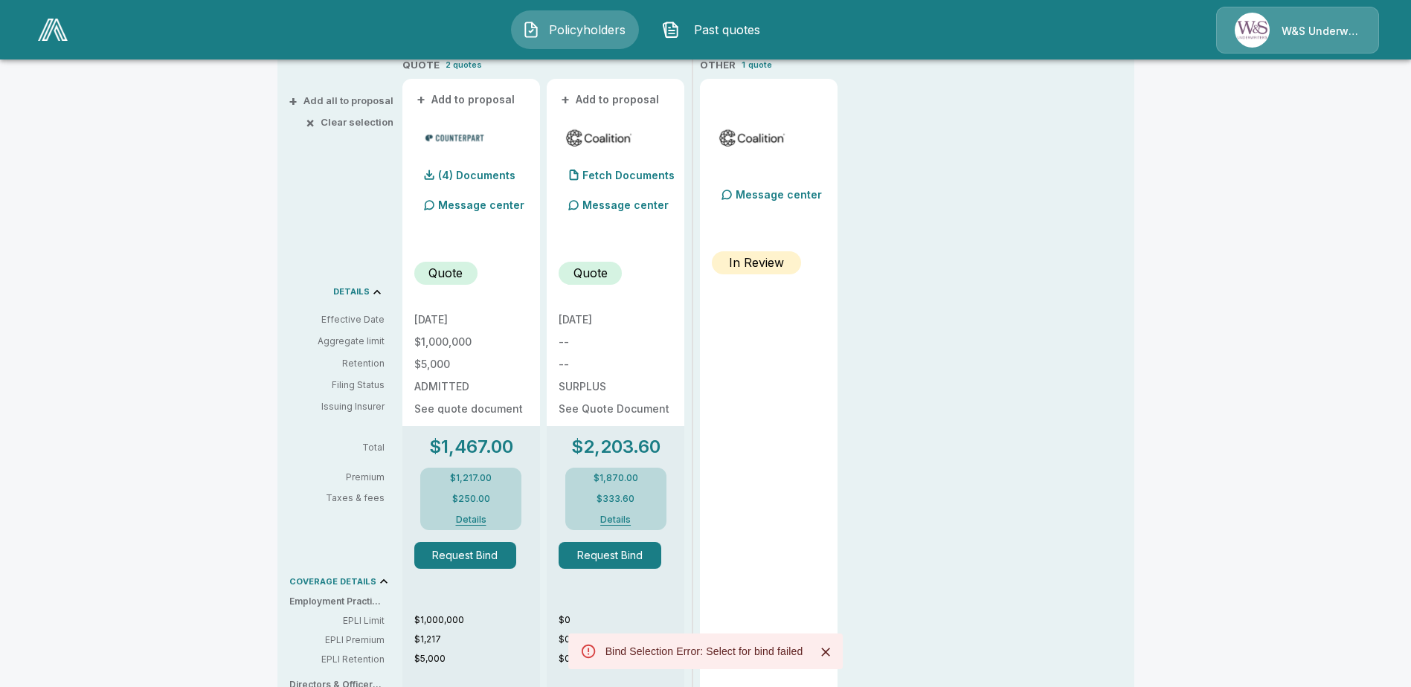
click at [822, 657] on icon "Close" at bounding box center [825, 652] width 15 height 15
